Goal: Transaction & Acquisition: Book appointment/travel/reservation

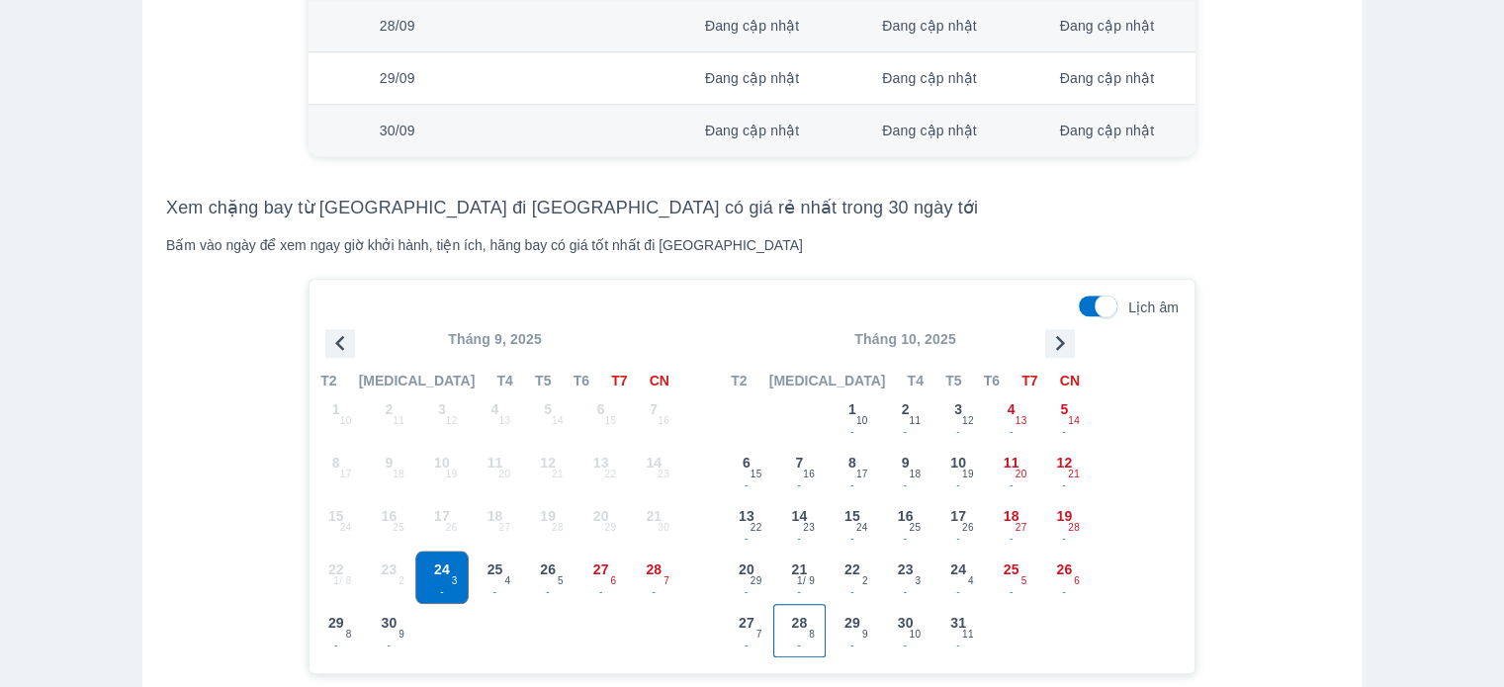
scroll to position [1582, 0]
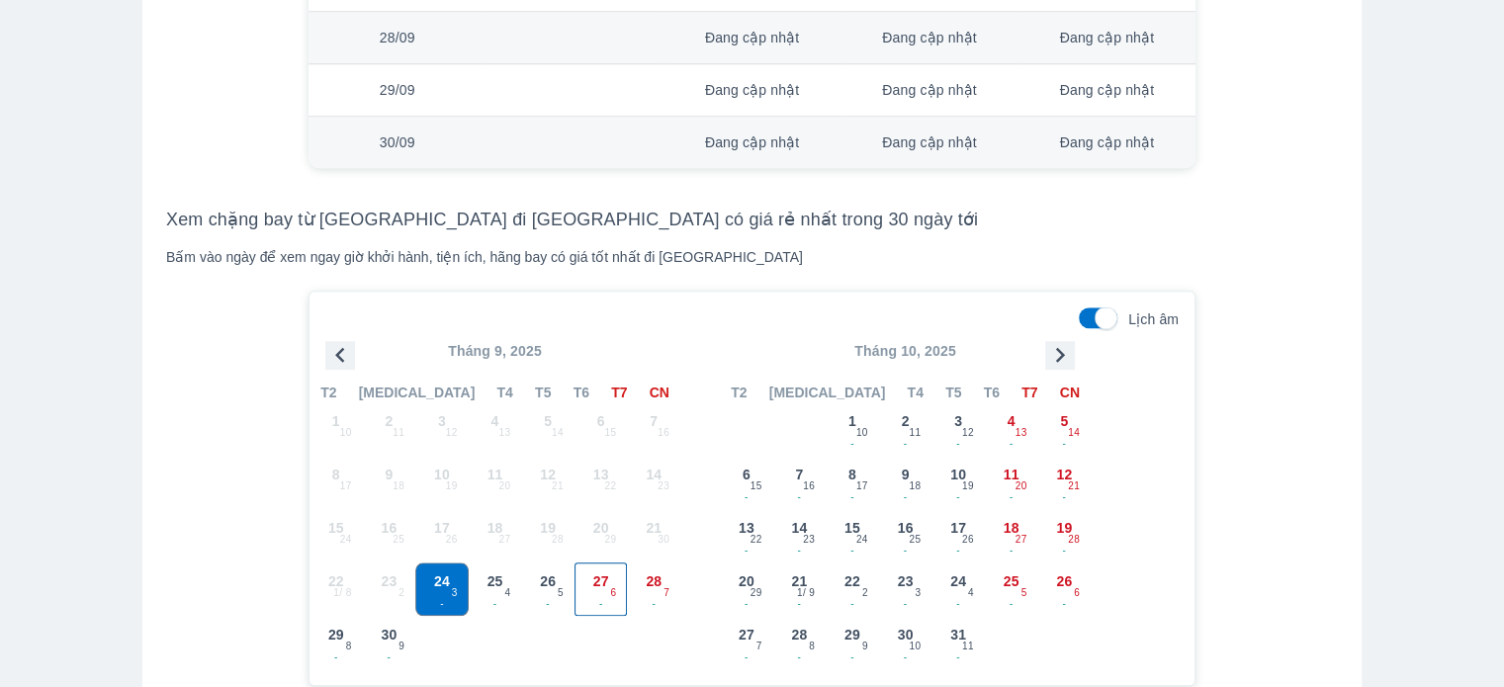
click at [621, 577] on div "27 - 6" at bounding box center [601, 589] width 51 height 51
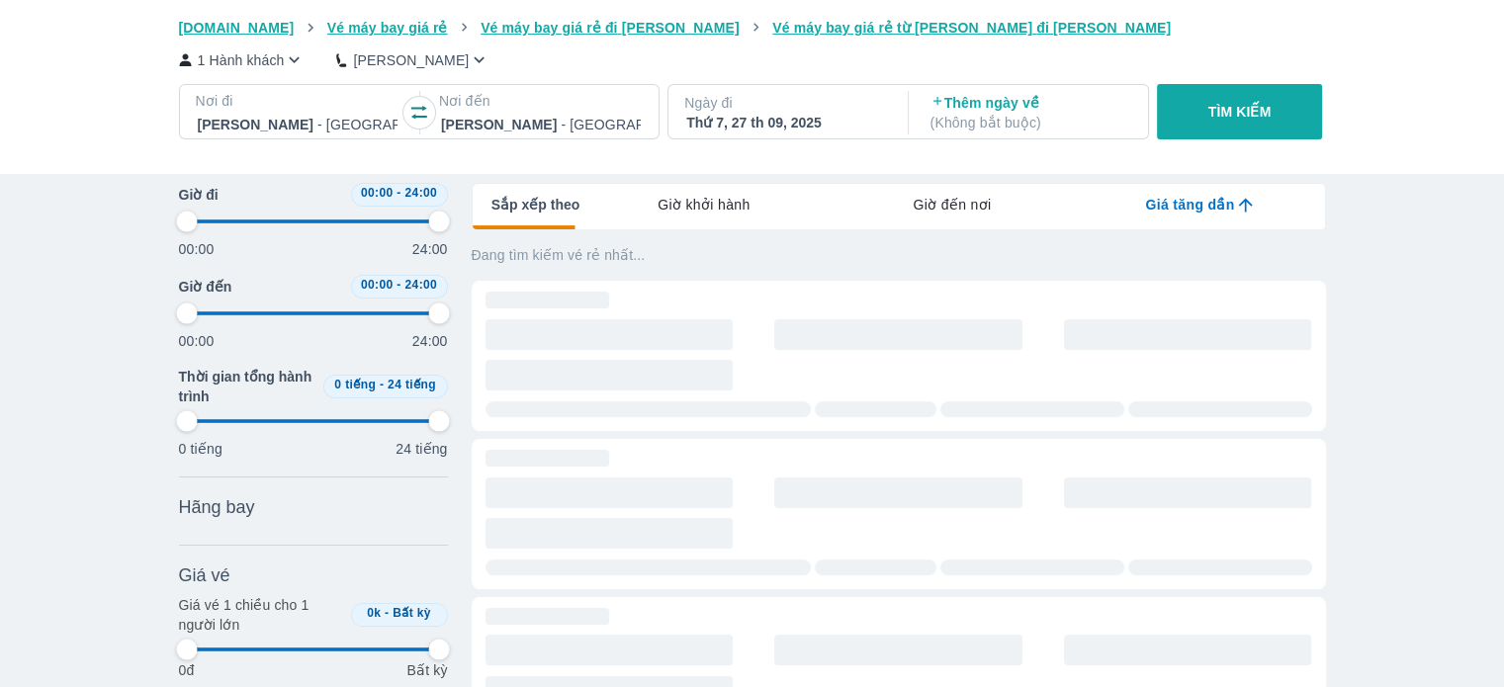
scroll to position [302, 0]
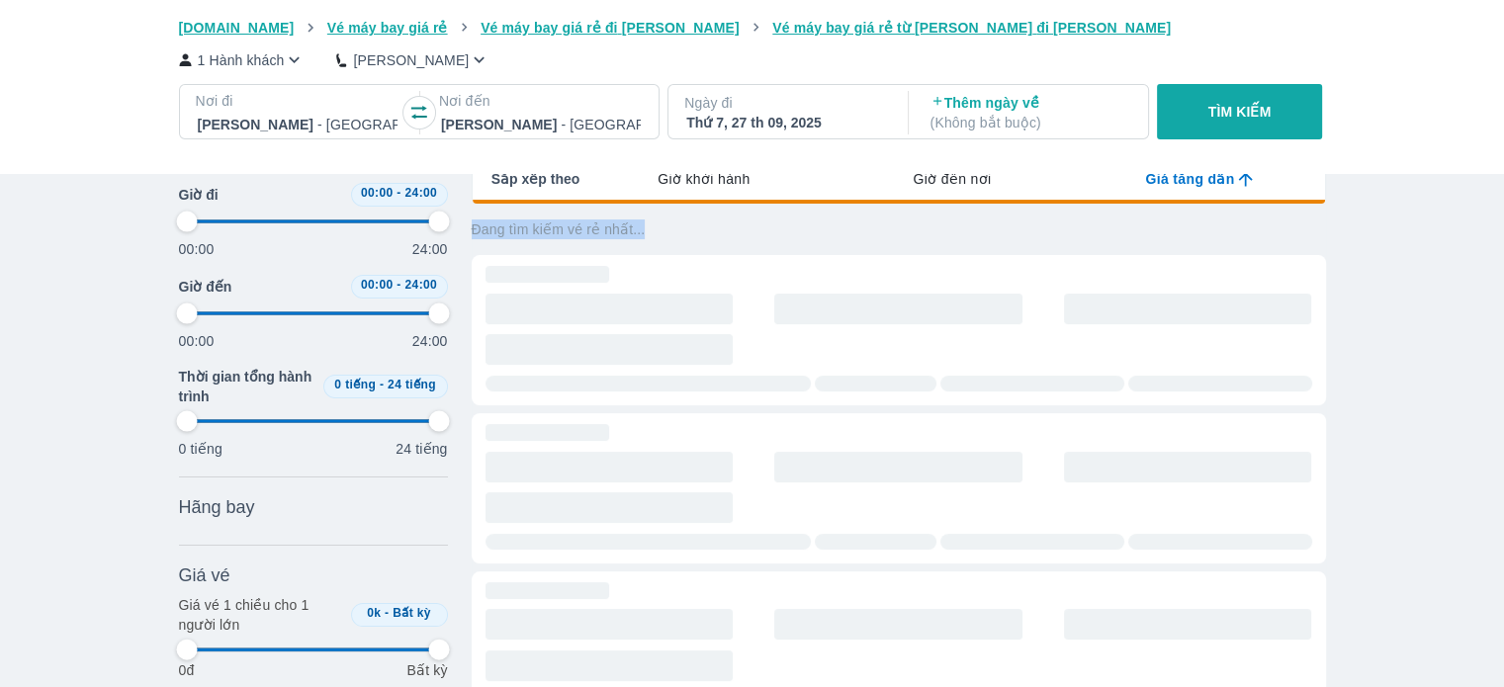
drag, startPoint x: 681, startPoint y: 240, endPoint x: 467, endPoint y: 237, distance: 214.6
click at [467, 237] on div "Thời gian Bỏ lọc Giờ đi 00:00 - 24:00 00:00 24:00 Giờ đến 00:00 - 24:00 00:00 2…" at bounding box center [752, 351] width 1147 height 803
click at [1436, 256] on div "Vé máy bay Vé xe khách Vé tàu lửa Vé tàu thủy Vé của tôi [DOMAIN_NAME] Vé máy b…" at bounding box center [752, 395] width 1504 height 1395
drag, startPoint x: 653, startPoint y: 232, endPoint x: 469, endPoint y: 236, distance: 184.0
click at [469, 236] on div "Thời gian Bỏ lọc Giờ đi 00:00 - 24:00 00:00 24:00 Giờ đến 00:00 - 24:00 00:00 2…" at bounding box center [752, 351] width 1147 height 803
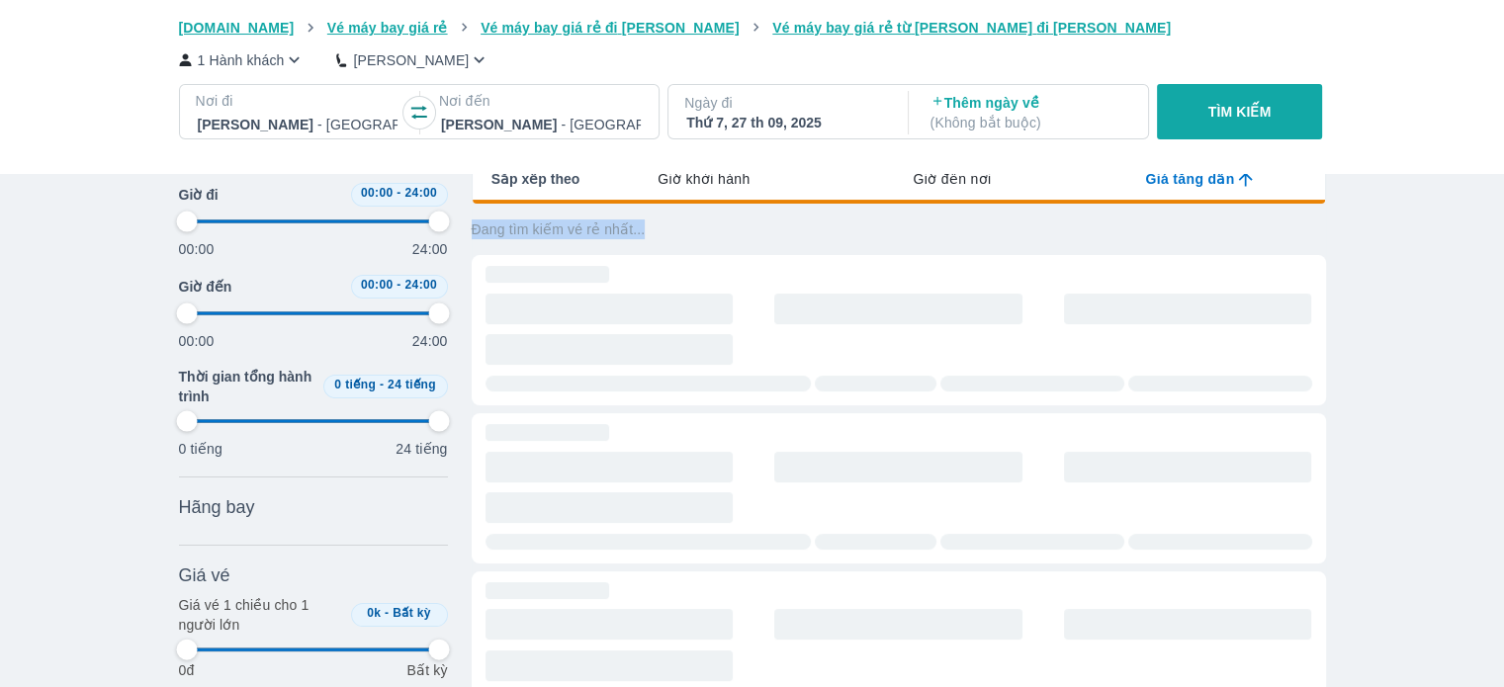
click at [1404, 233] on div "Vé máy bay Vé xe khách Vé tàu lửa Vé tàu thủy Vé của tôi [DOMAIN_NAME] Vé máy b…" at bounding box center [752, 395] width 1504 height 1395
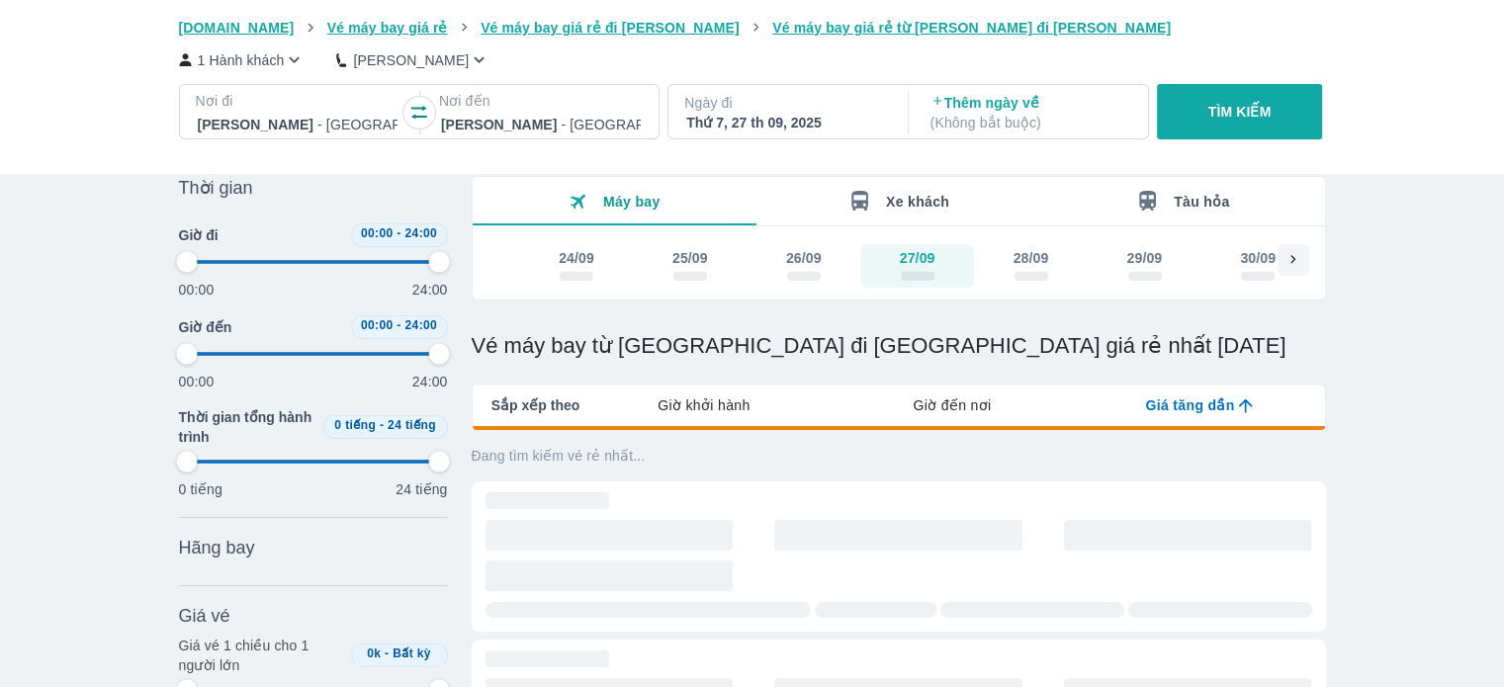
scroll to position [159, 0]
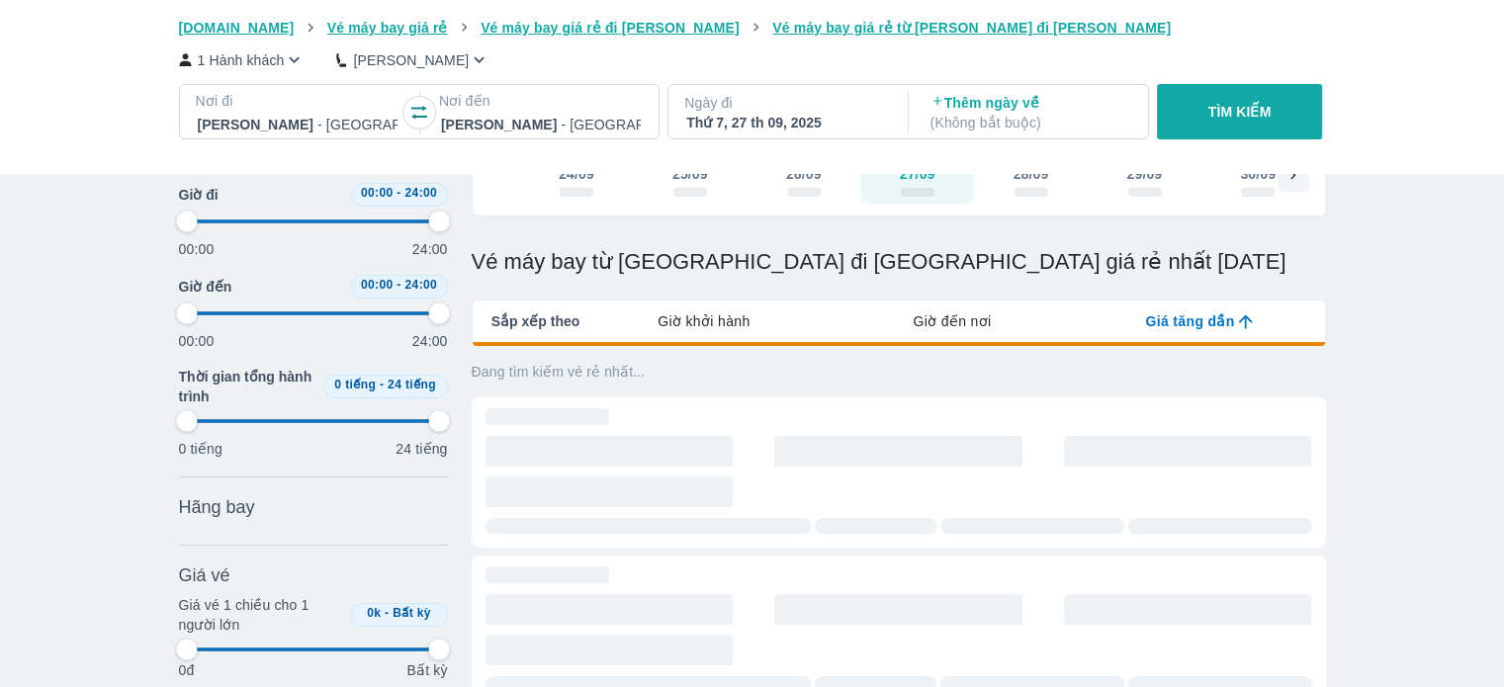
click at [1388, 219] on div "Vé máy bay Vé xe khách Vé tàu lửa Vé tàu thủy Vé của tôi [DOMAIN_NAME] Vé máy b…" at bounding box center [752, 538] width 1504 height 1395
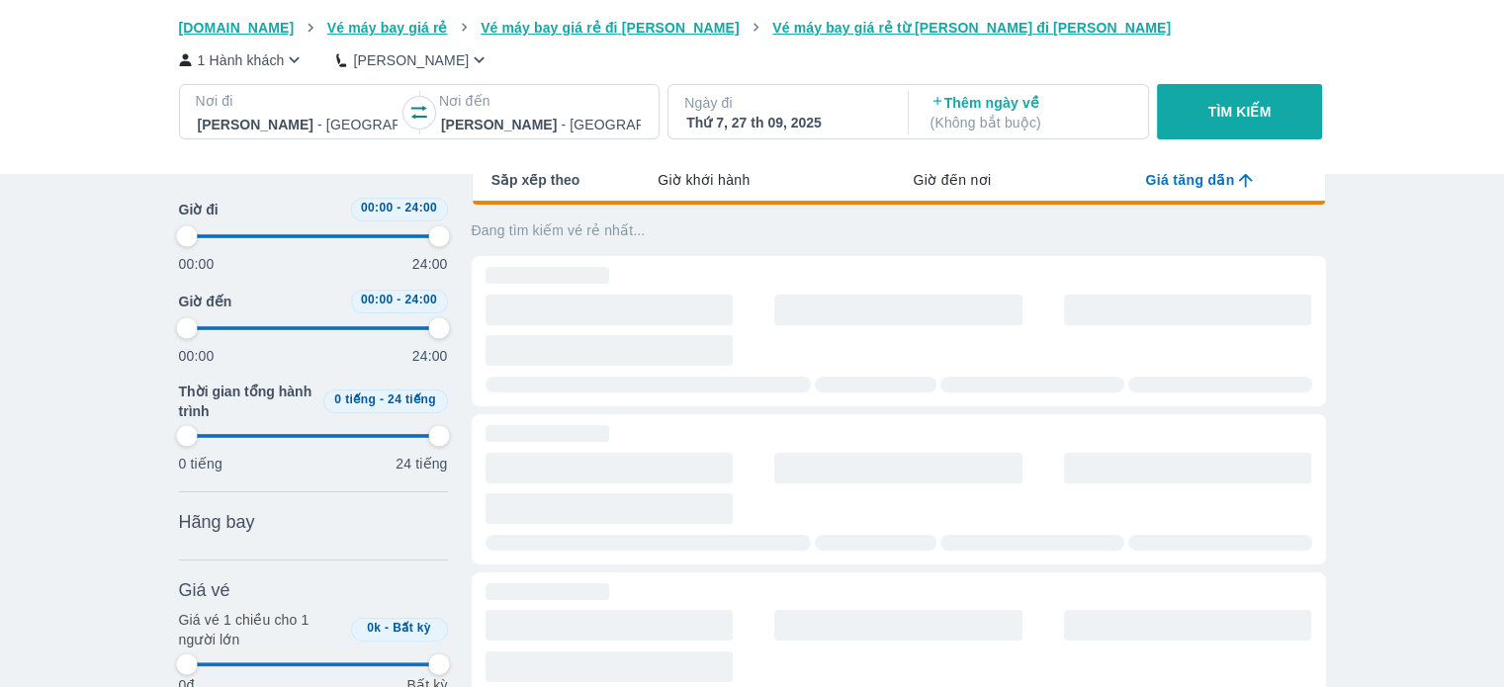
scroll to position [310, 0]
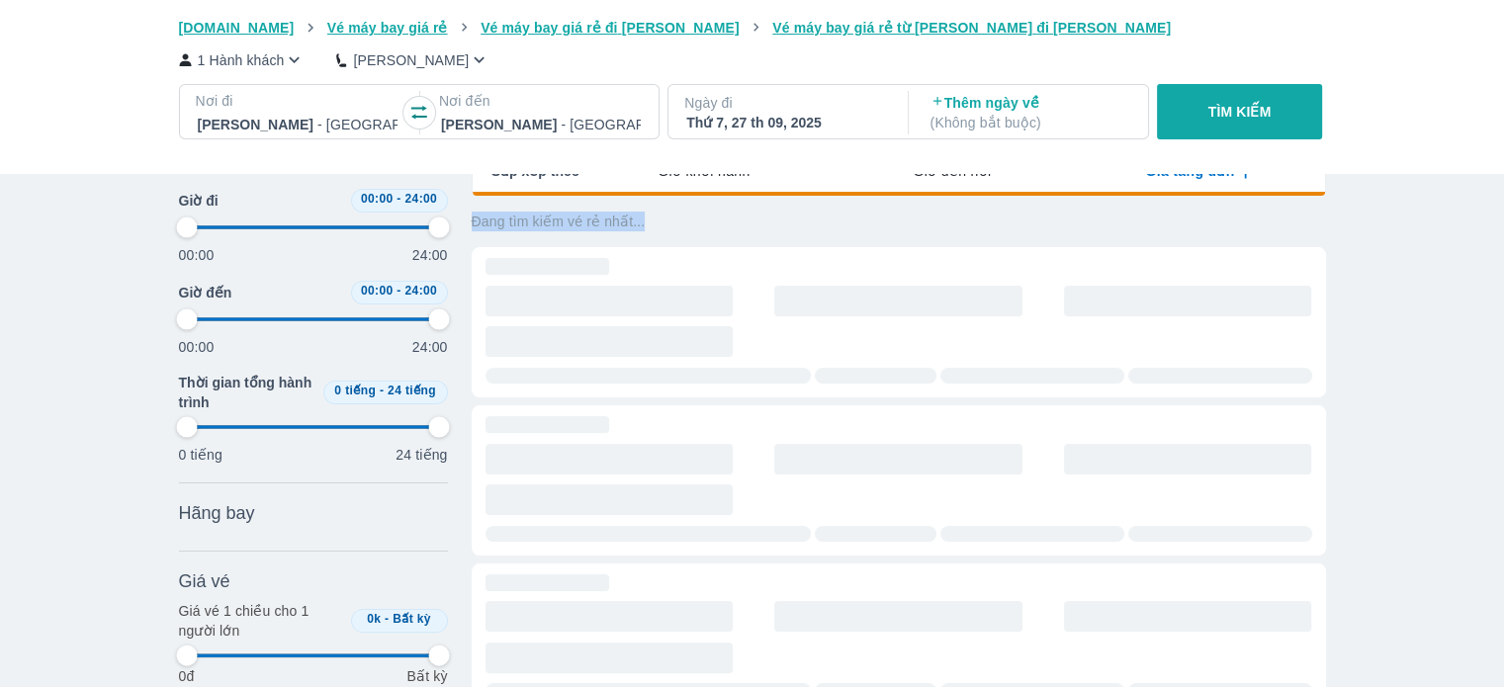
drag, startPoint x: 657, startPoint y: 225, endPoint x: 471, endPoint y: 229, distance: 186.0
click at [472, 229] on p "Đang tìm kiếm vé rẻ nhất..." at bounding box center [899, 222] width 855 height 20
click at [1454, 256] on div "Vé máy bay Vé xe khách Vé tàu lửa Vé tàu thủy Vé của tôi [DOMAIN_NAME] Vé máy b…" at bounding box center [752, 387] width 1504 height 1395
drag, startPoint x: 669, startPoint y: 216, endPoint x: 471, endPoint y: 227, distance: 198.2
click at [472, 227] on p "Đang tìm kiếm vé rẻ nhất..." at bounding box center [899, 222] width 855 height 20
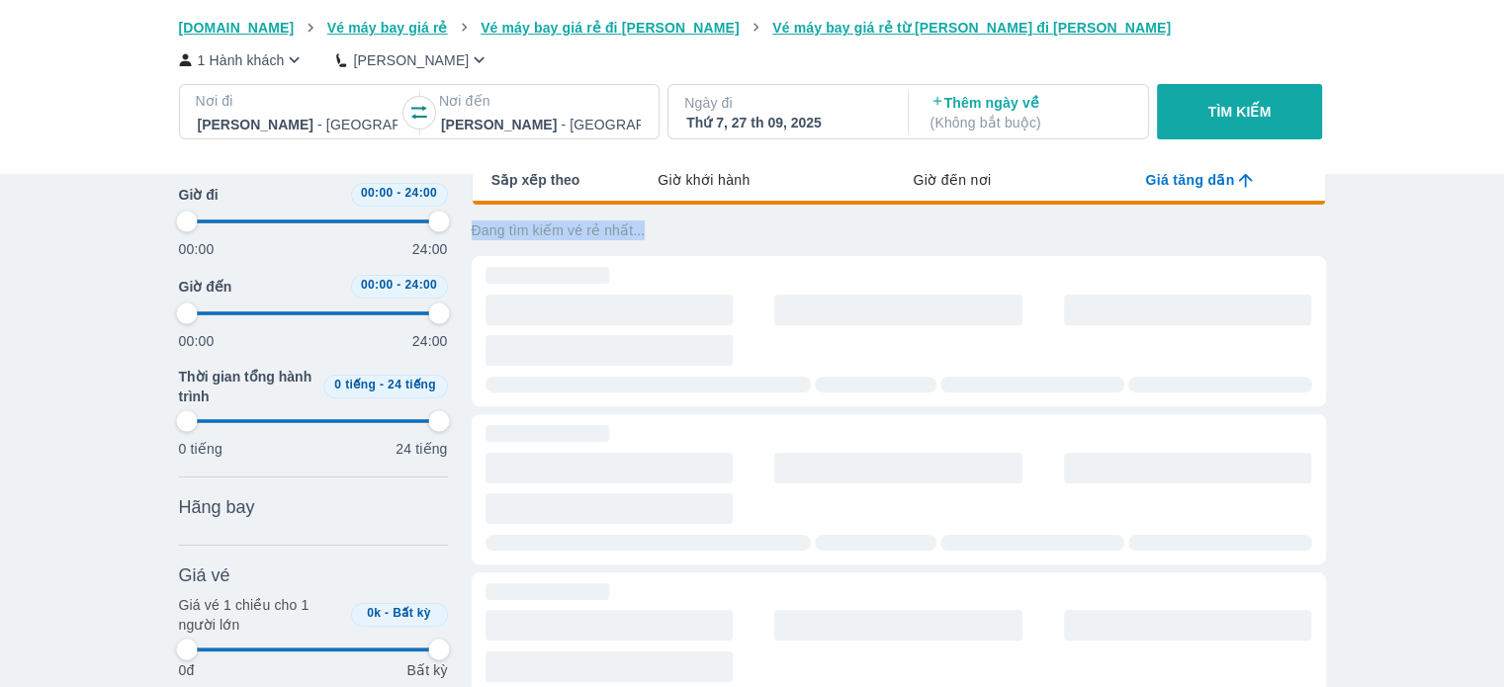
scroll to position [300, 0]
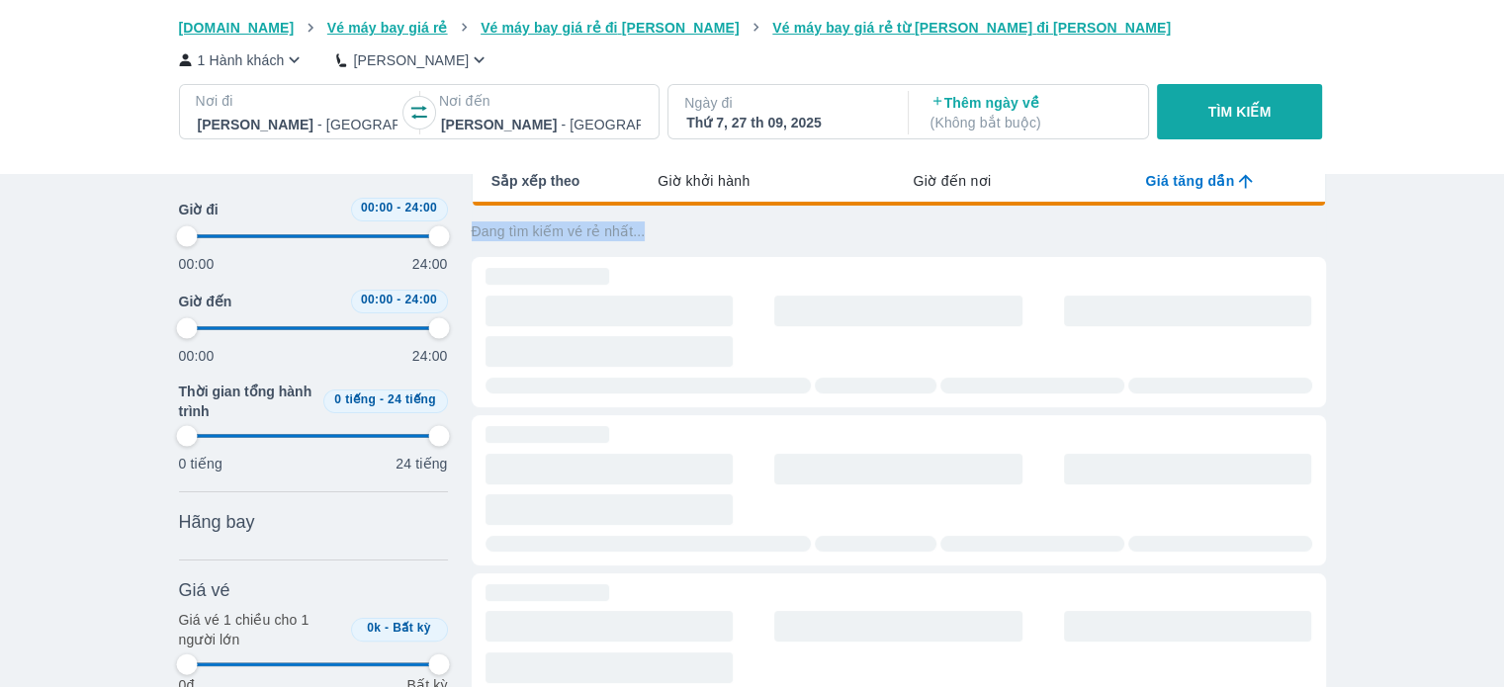
click at [676, 227] on p "Đang tìm kiếm vé rẻ nhất..." at bounding box center [899, 232] width 855 height 20
click at [665, 236] on p "Đang tìm kiếm vé rẻ nhất..." at bounding box center [899, 232] width 855 height 20
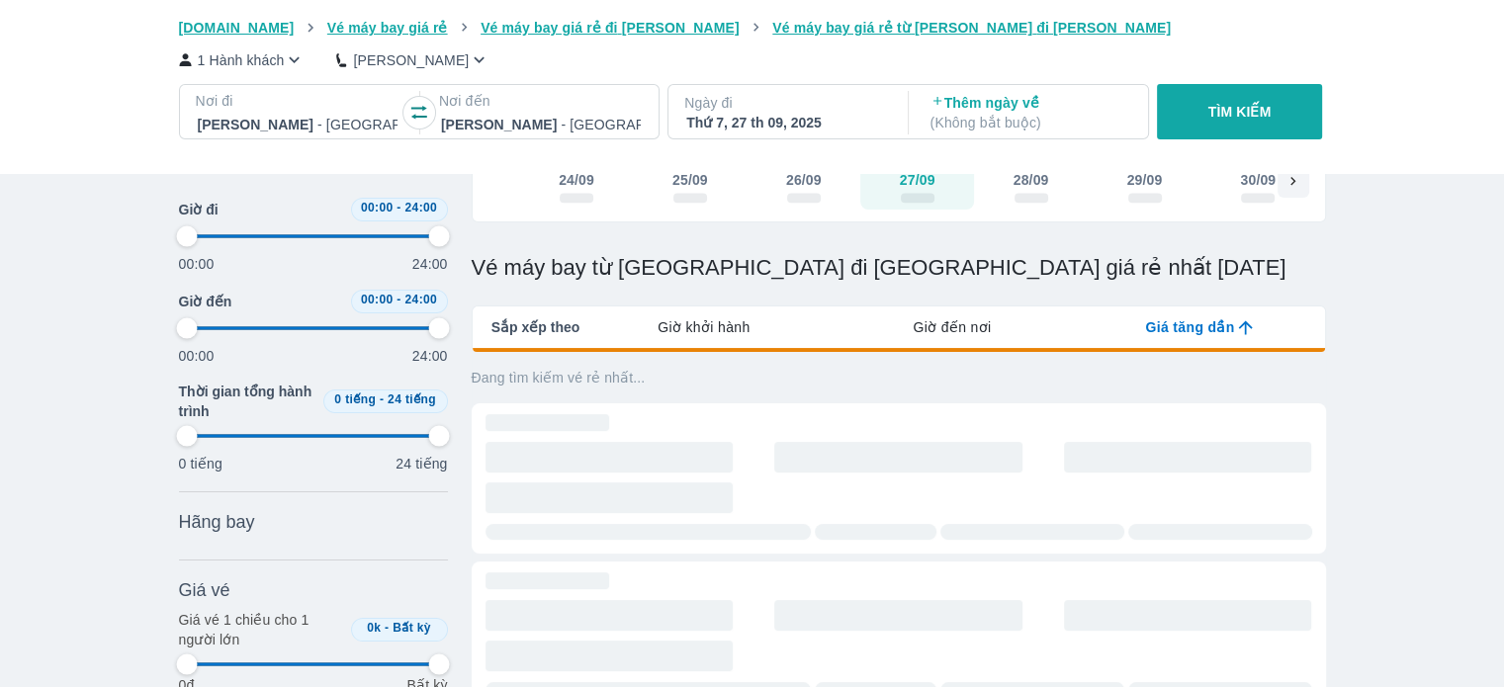
scroll to position [127, 0]
